Goal: Task Accomplishment & Management: Use online tool/utility

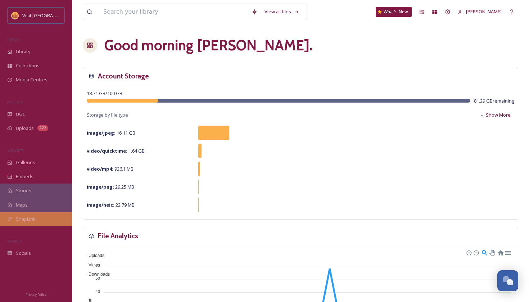
click at [21, 222] on div "SnapLink" at bounding box center [36, 219] width 72 height 14
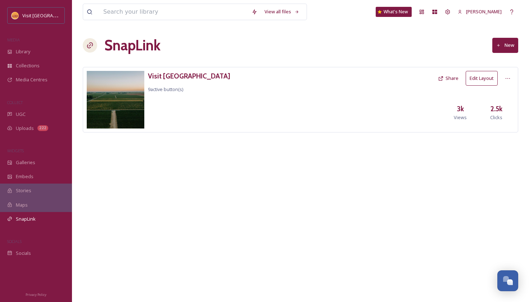
click at [481, 76] on button "Edit Layout" at bounding box center [482, 78] width 32 height 15
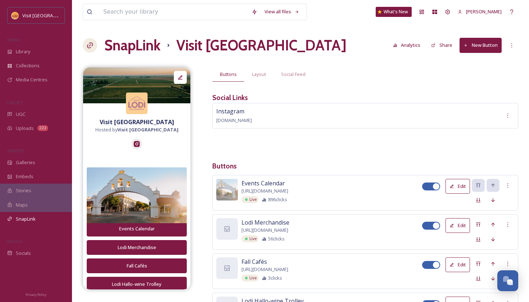
click at [477, 41] on button "New Button" at bounding box center [480, 45] width 42 height 15
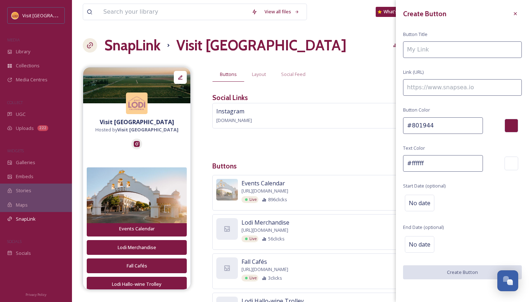
click at [441, 76] on div "Create Button Button Title Link (URL) Button Color #801944 Text Color #ffffff S…" at bounding box center [462, 143] width 133 height 286
click at [441, 82] on input at bounding box center [462, 87] width 119 height 17
paste input "[URL][DOMAIN_NAME]"
type input "[URL][DOMAIN_NAME]"
click at [437, 47] on input at bounding box center [462, 49] width 119 height 17
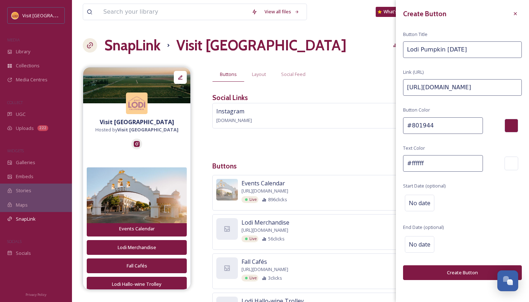
type input "Lodi Pumpkin [DATE]"
click at [443, 273] on button "Create Button" at bounding box center [462, 272] width 119 height 15
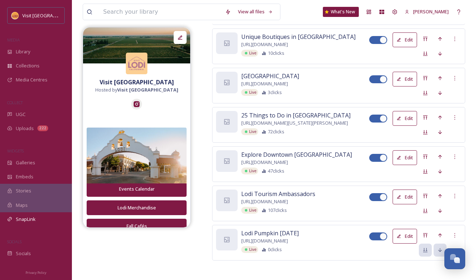
scroll to position [324, 0]
click at [439, 232] on icon at bounding box center [440, 235] width 6 height 6
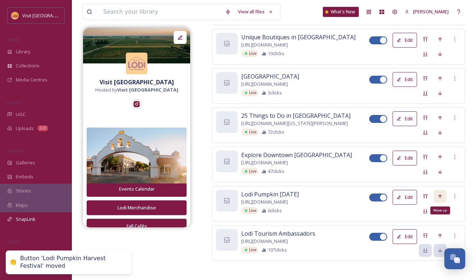
click at [439, 196] on div "Move up" at bounding box center [440, 196] width 13 height 13
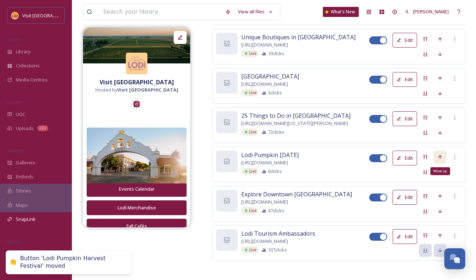
click at [439, 154] on icon at bounding box center [440, 157] width 6 height 6
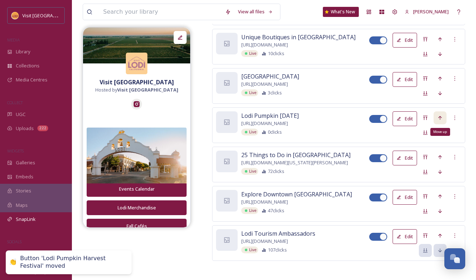
click at [439, 115] on icon at bounding box center [440, 118] width 6 height 6
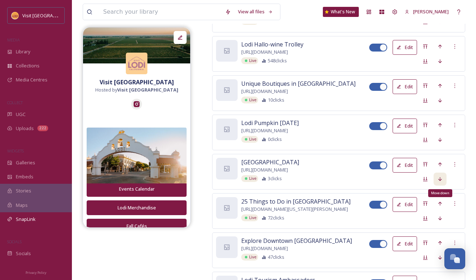
scroll to position [278, 0]
click at [442, 98] on icon at bounding box center [440, 101] width 6 height 6
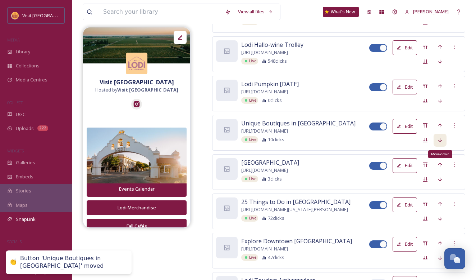
click at [441, 137] on icon at bounding box center [440, 140] width 6 height 6
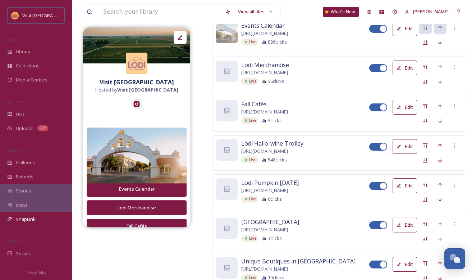
scroll to position [176, 0]
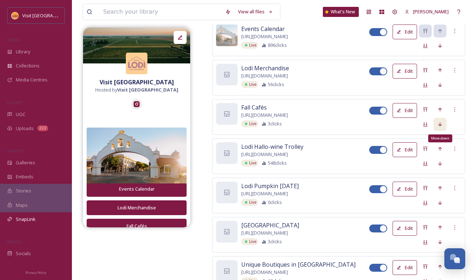
click at [439, 121] on icon at bounding box center [440, 124] width 6 height 6
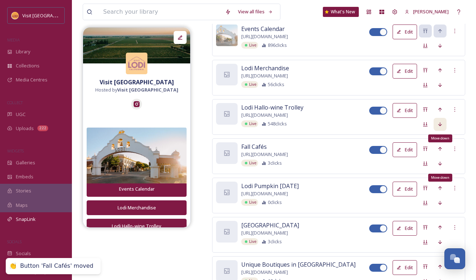
click at [439, 121] on icon at bounding box center [440, 124] width 6 height 6
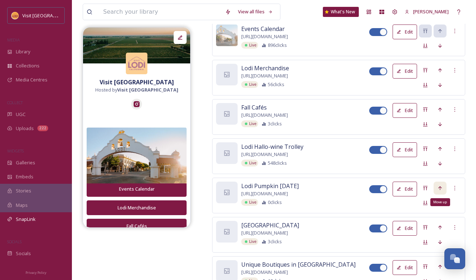
click at [442, 185] on icon at bounding box center [440, 188] width 6 height 6
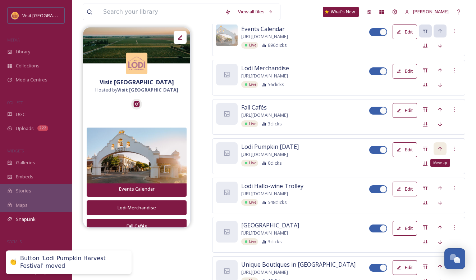
click at [442, 142] on div "Move up" at bounding box center [440, 148] width 13 height 13
